Goal: Navigation & Orientation: Find specific page/section

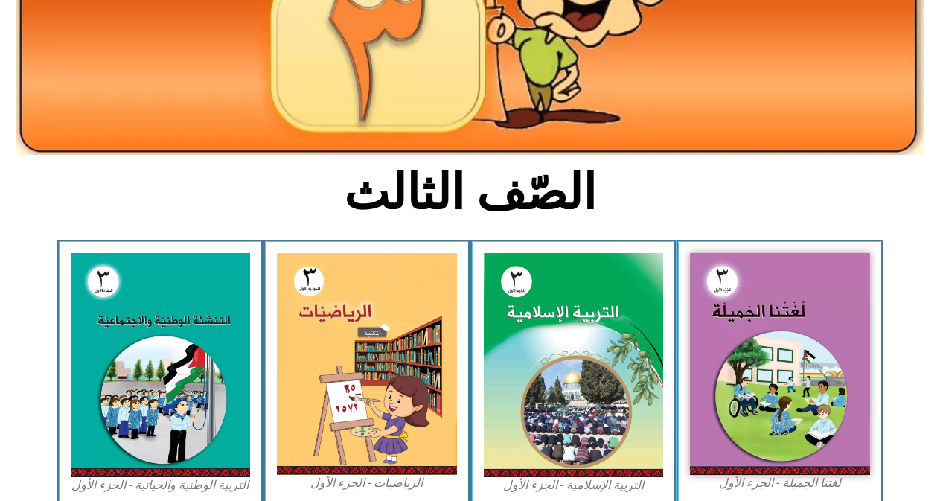
scroll to position [223, 0]
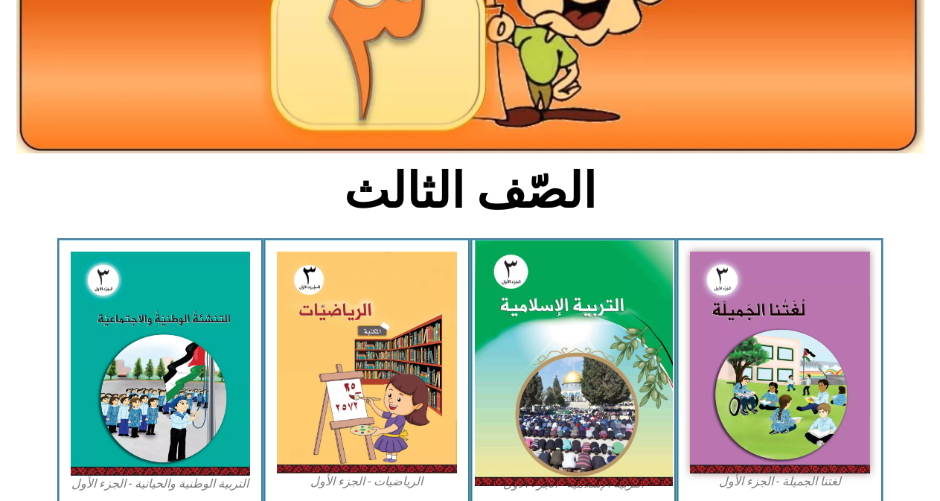
click at [609, 371] on img at bounding box center [573, 363] width 198 height 246
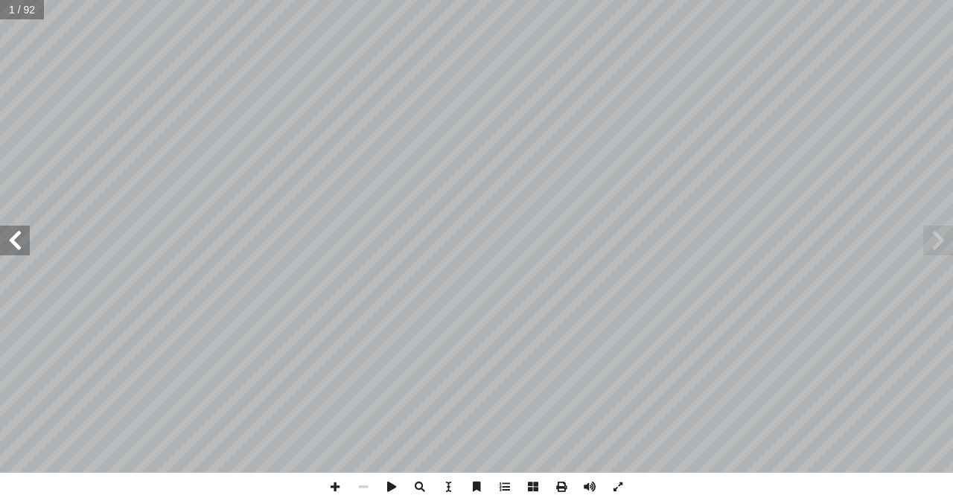
click at [9, 226] on span at bounding box center [15, 241] width 30 height 30
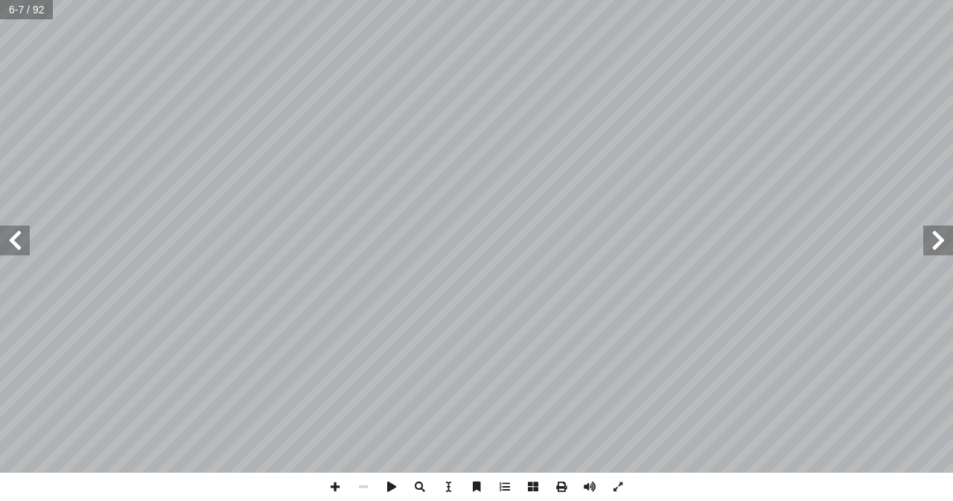
click at [9, 226] on span at bounding box center [15, 241] width 30 height 30
click at [928, 245] on span at bounding box center [938, 241] width 30 height 30
drag, startPoint x: 928, startPoint y: 245, endPoint x: 935, endPoint y: 234, distance: 13.4
click at [935, 234] on span at bounding box center [938, 241] width 30 height 30
click at [17, 233] on span at bounding box center [15, 241] width 30 height 30
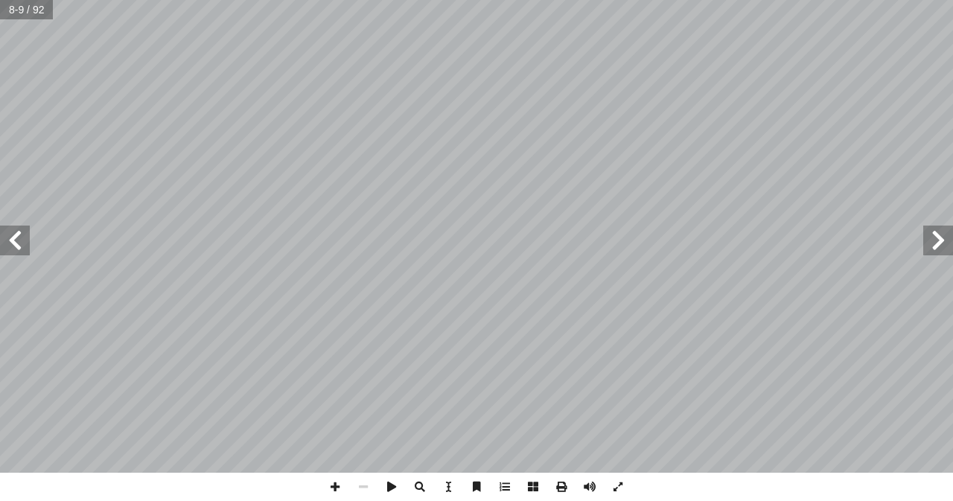
click at [17, 233] on span at bounding box center [15, 241] width 30 height 30
